Goal: Register for event/course

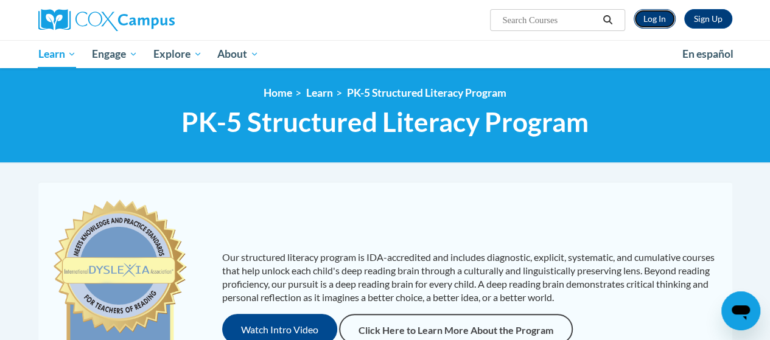
click at [644, 19] on link "Log In" at bounding box center [654, 18] width 42 height 19
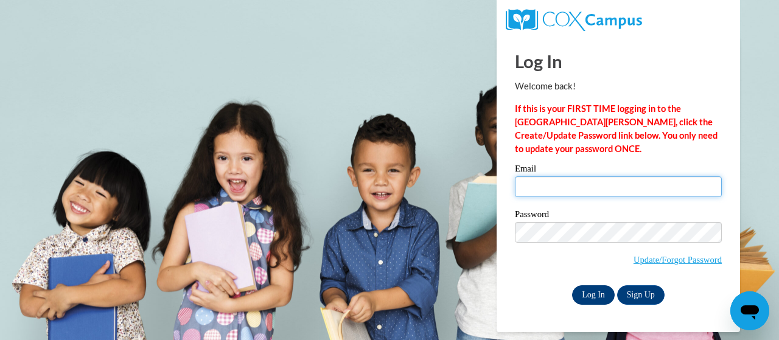
type input "heather.sinkula@trschools.k12.wi.us"
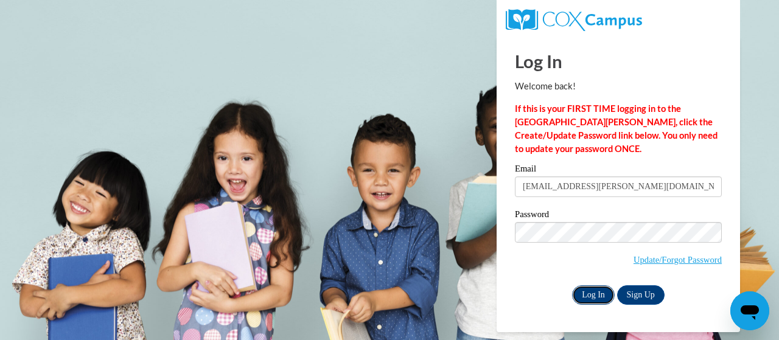
click at [589, 293] on input "Log In" at bounding box center [593, 294] width 43 height 19
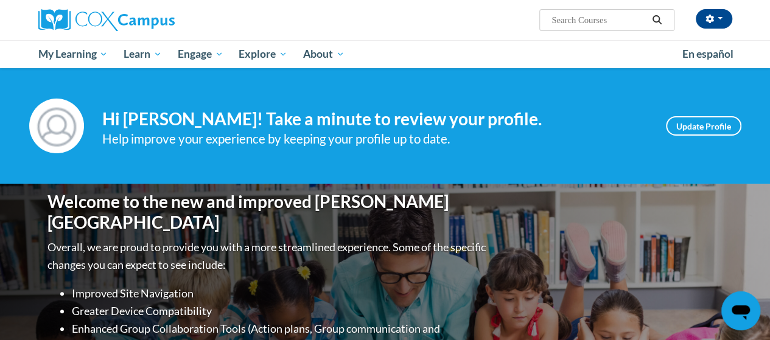
drag, startPoint x: 774, startPoint y: 50, endPoint x: 778, endPoint y: 30, distance: 20.5
click at [769, 30] on html "[PERSON_NAME] ([GEOGRAPHIC_DATA]/[GEOGRAPHIC_DATA] UTC-05:00) My Profile Inbox …" at bounding box center [385, 170] width 770 height 340
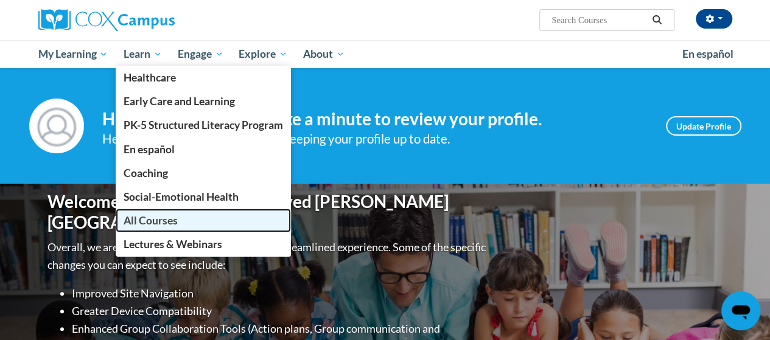
click at [147, 220] on span "All Courses" at bounding box center [150, 220] width 54 height 13
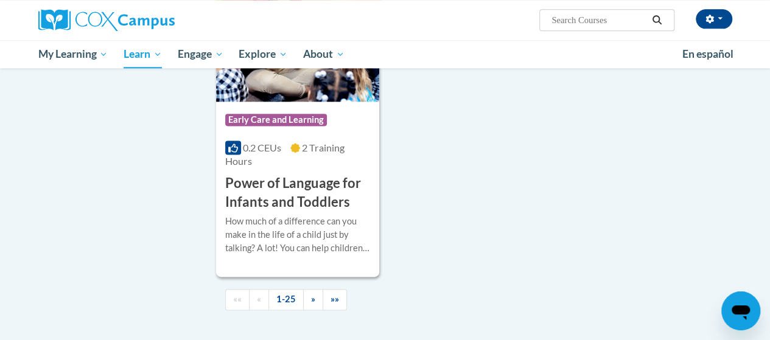
scroll to position [3072, 0]
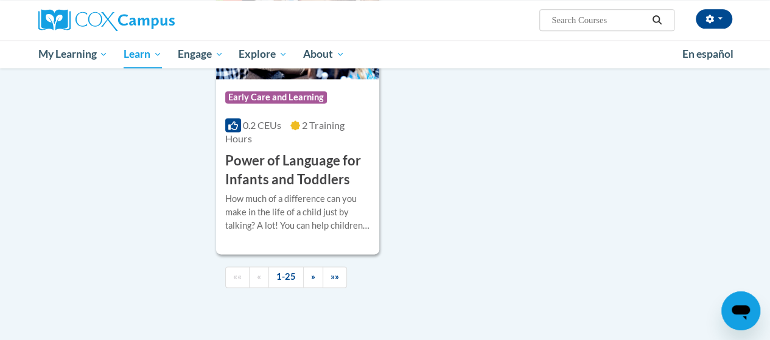
drag, startPoint x: 773, startPoint y: 23, endPoint x: 16, endPoint y: 3, distance: 757.1
click at [313, 271] on span "»" at bounding box center [313, 276] width 4 height 10
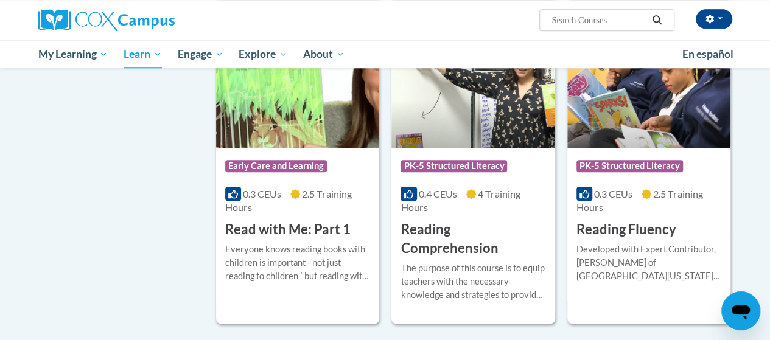
scroll to position [515, 0]
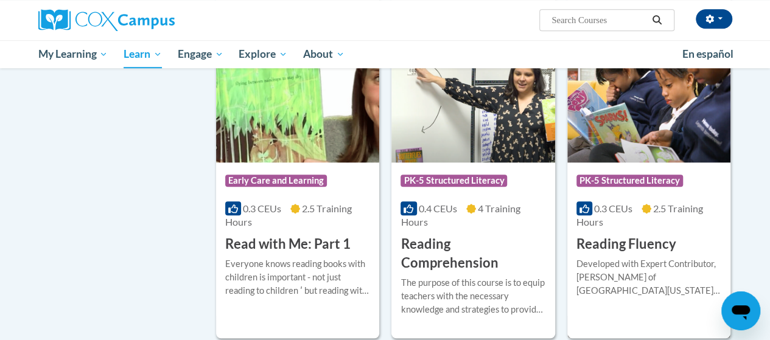
click at [684, 96] on img at bounding box center [648, 100] width 163 height 124
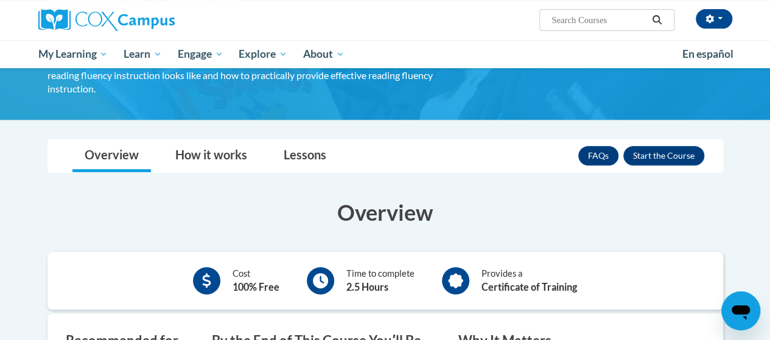
scroll to position [150, 0]
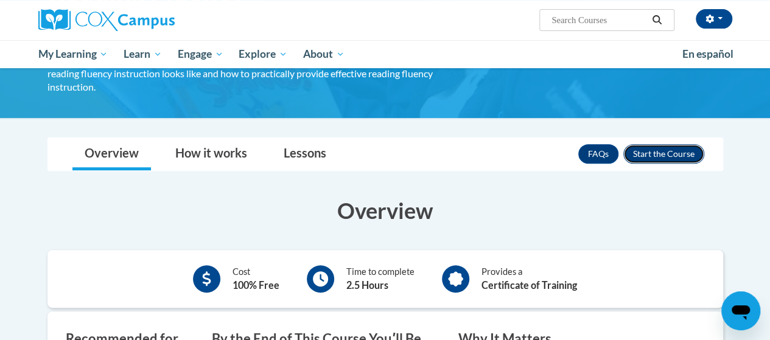
click at [677, 144] on button "Enroll" at bounding box center [663, 153] width 81 height 19
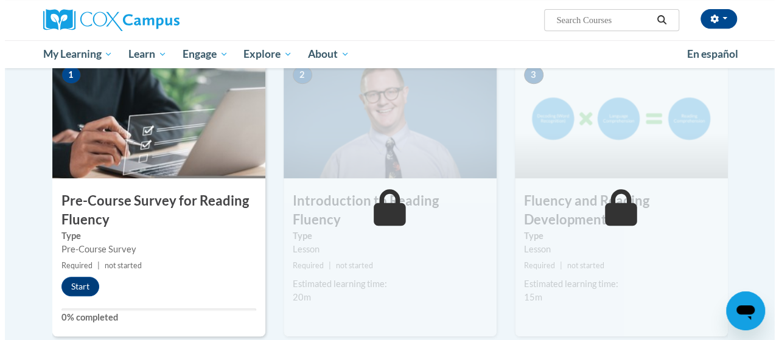
scroll to position [265, 0]
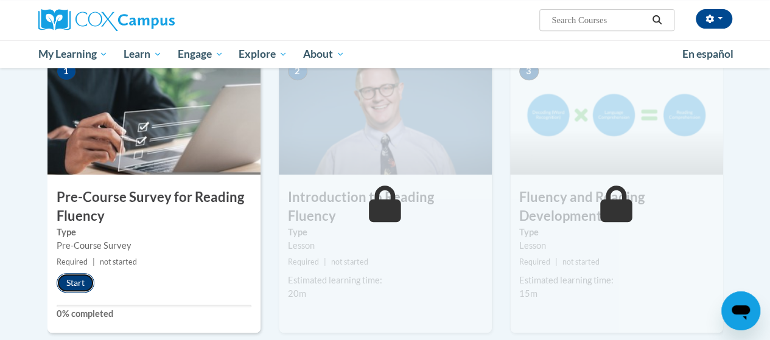
click at [73, 285] on button "Start" at bounding box center [76, 282] width 38 height 19
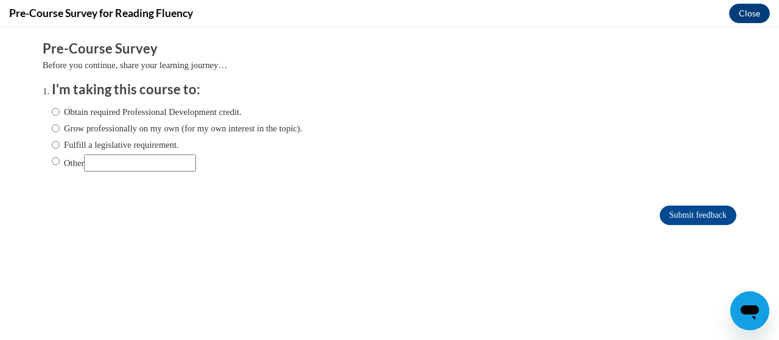
scroll to position [0, 0]
click at [52, 143] on input "Fulfill a legislative requirement." at bounding box center [56, 144] width 8 height 13
radio input "true"
click at [668, 221] on input "Submit feedback" at bounding box center [697, 215] width 77 height 19
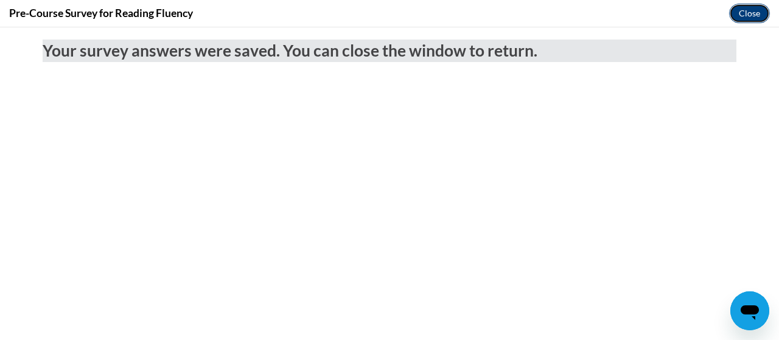
click at [734, 13] on button "Close" at bounding box center [749, 13] width 41 height 19
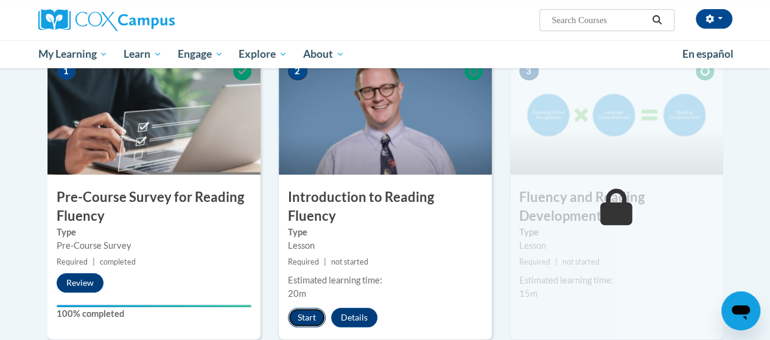
click at [309, 308] on button "Start" at bounding box center [307, 317] width 38 height 19
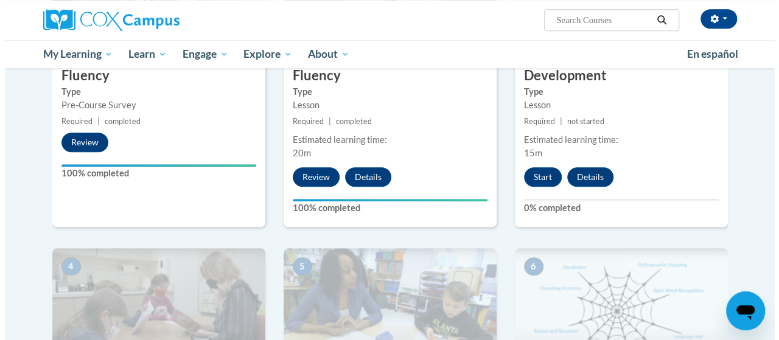
scroll to position [398, 0]
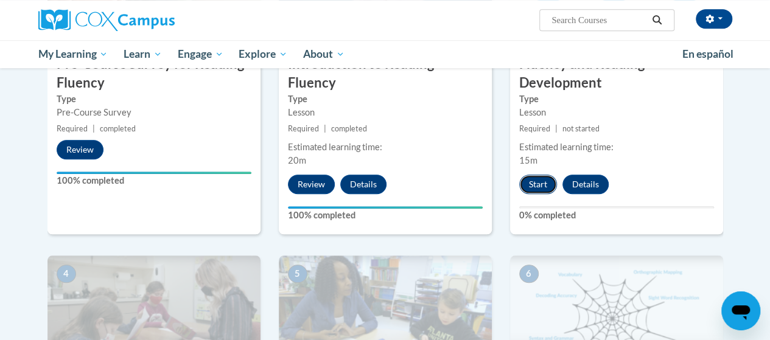
click at [541, 184] on button "Start" at bounding box center [538, 184] width 38 height 19
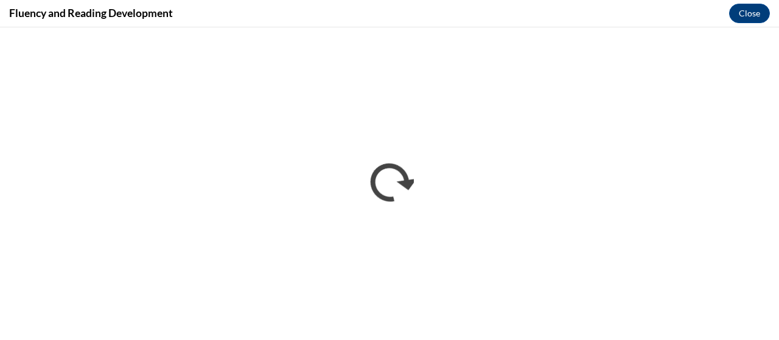
scroll to position [0, 0]
